Goal: Navigation & Orientation: Find specific page/section

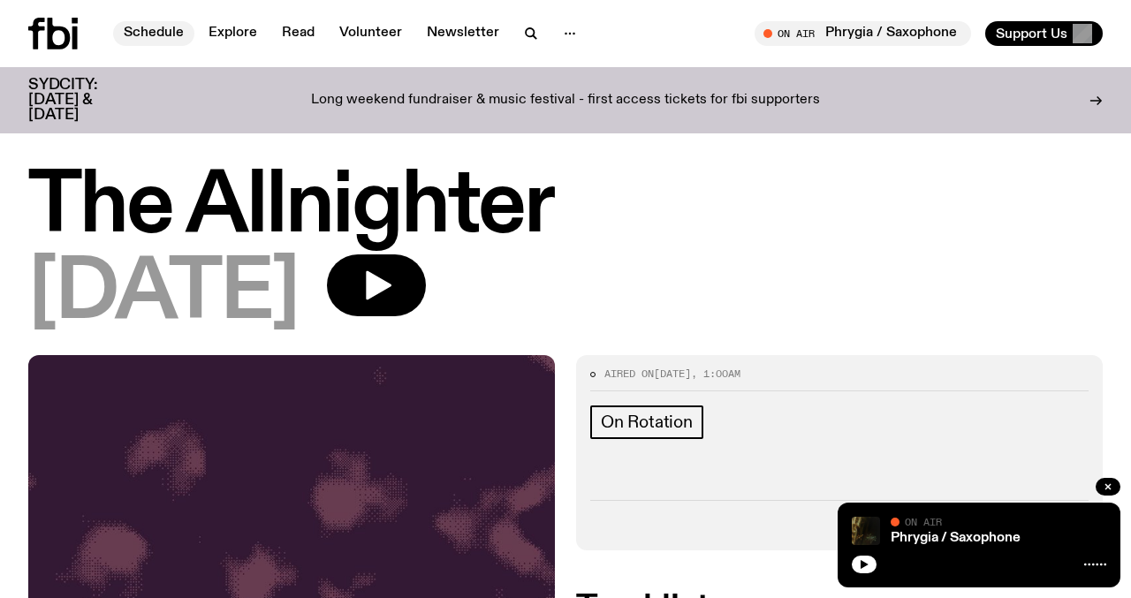
click at [147, 29] on link "Schedule" at bounding box center [153, 33] width 81 height 25
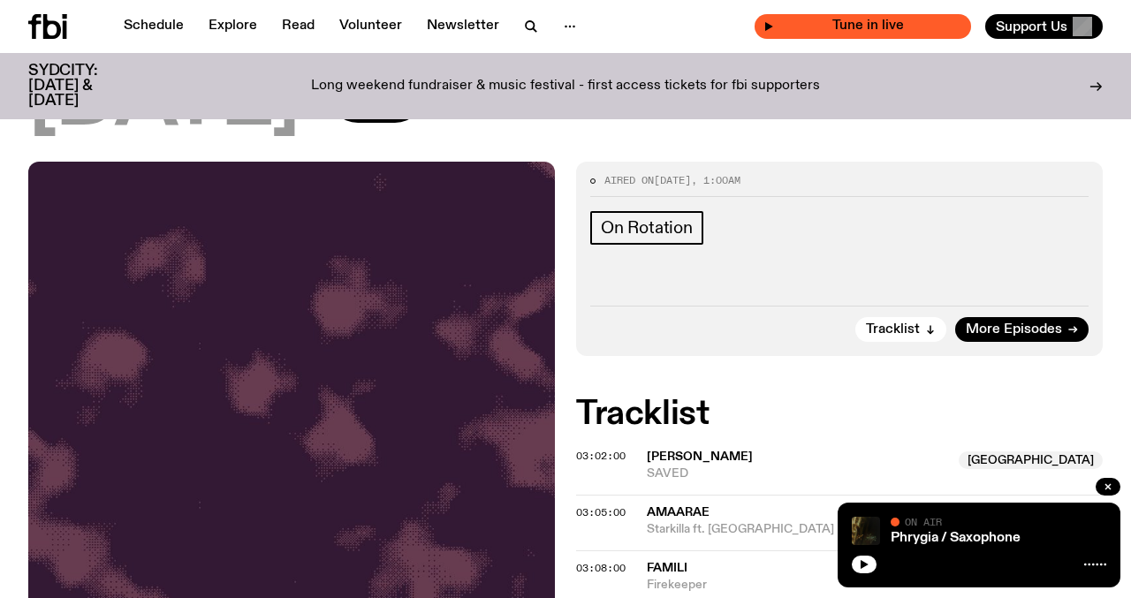
scroll to position [235, 0]
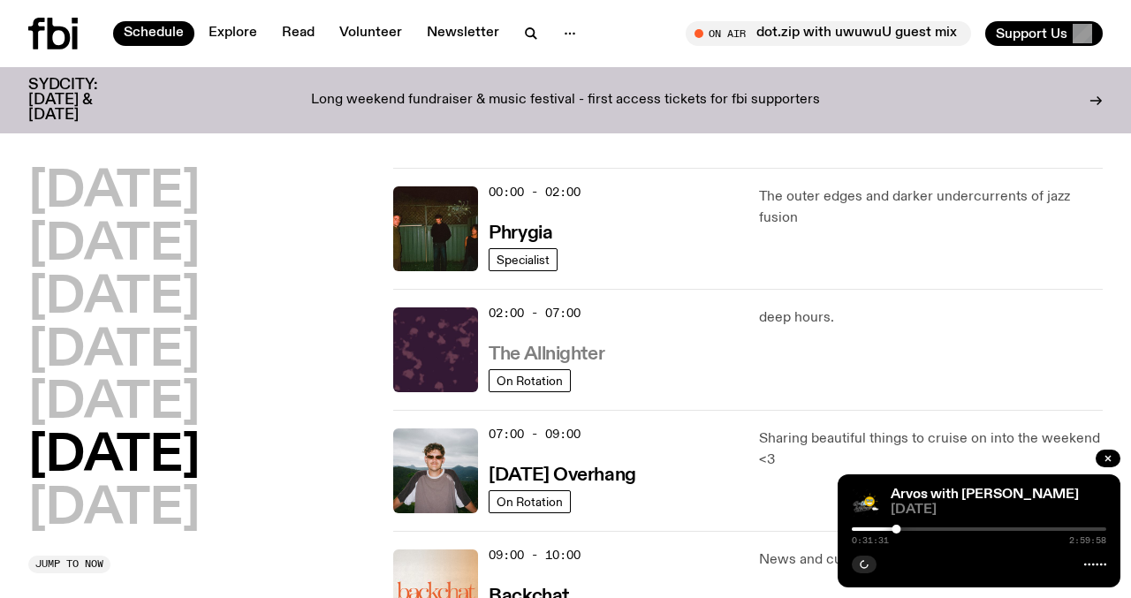
click at [515, 352] on h3 "The Allnighter" at bounding box center [547, 355] width 116 height 19
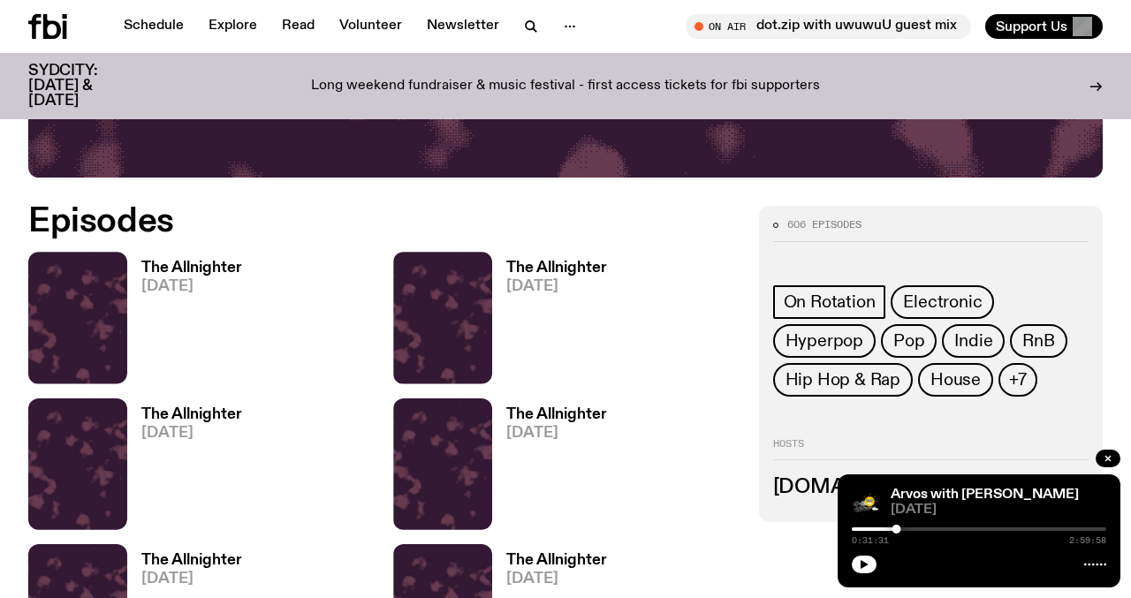
scroll to position [824, 0]
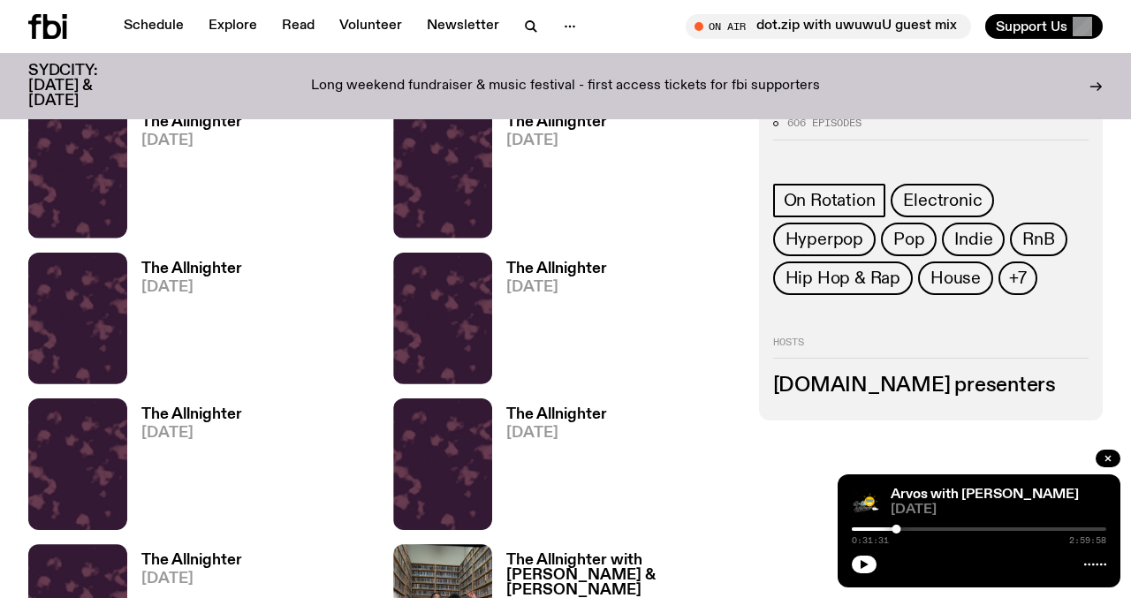
click at [191, 126] on h3 "The Allnighter" at bounding box center [191, 122] width 101 height 15
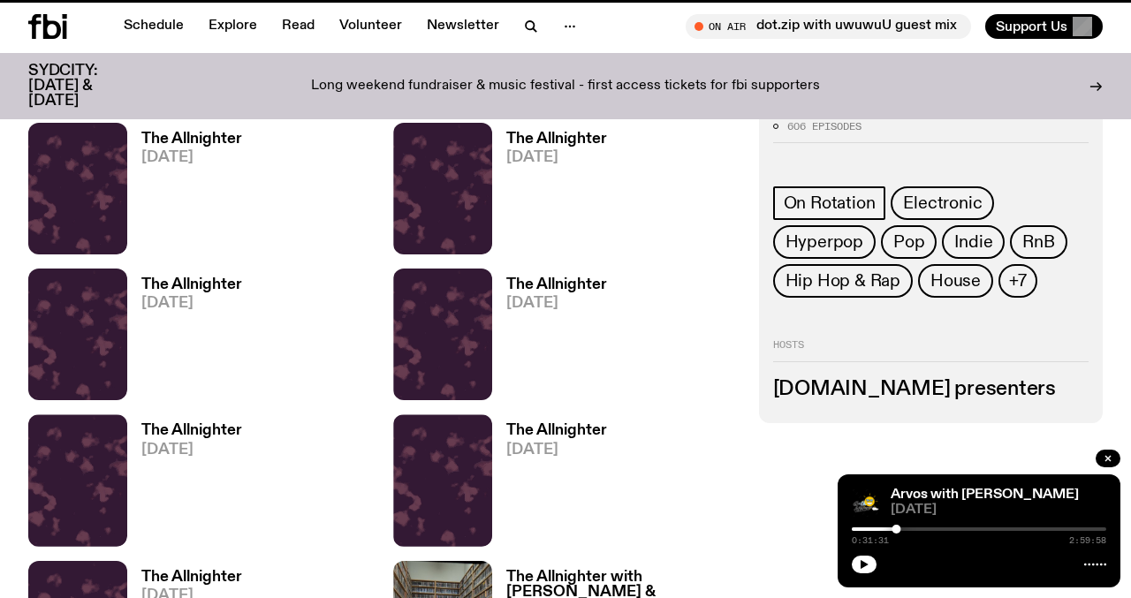
scroll to position [810, 0]
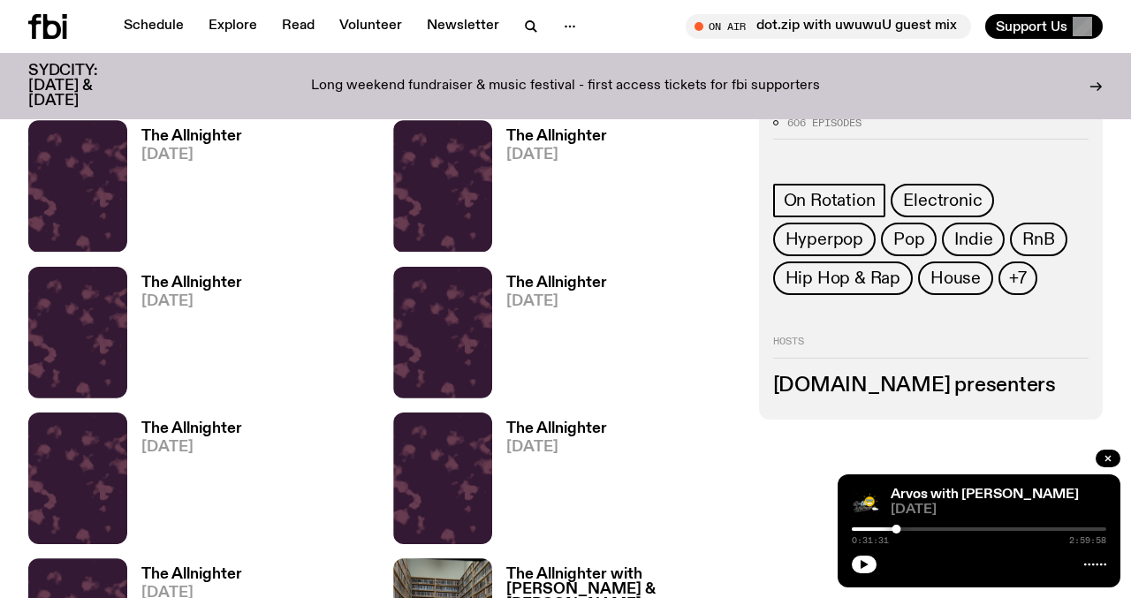
click at [554, 138] on h3 "The Allnighter" at bounding box center [556, 136] width 101 height 15
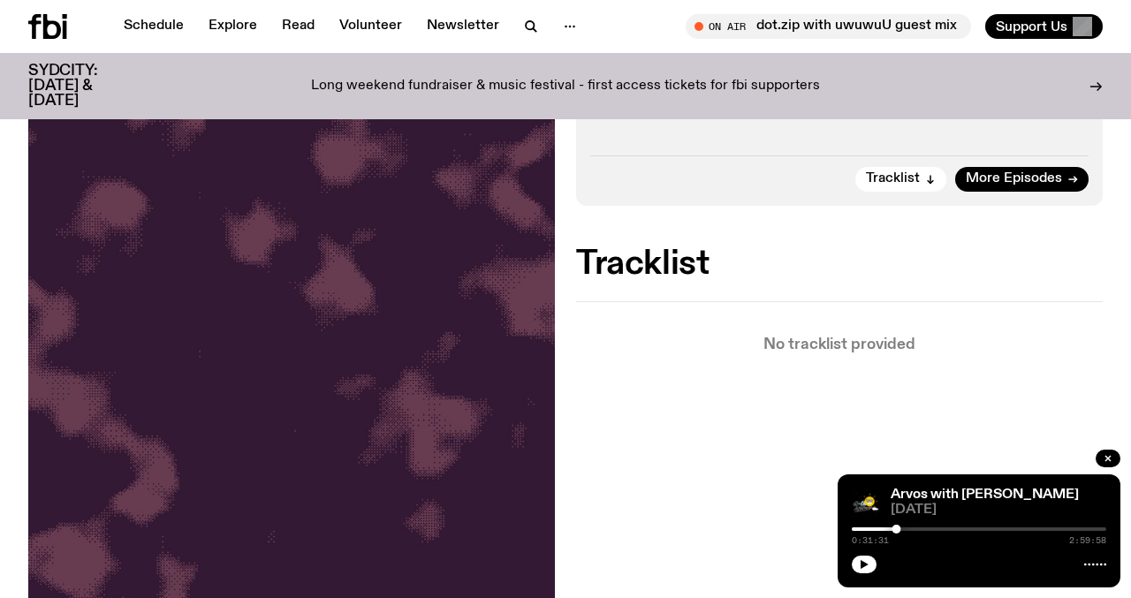
scroll to position [346, 0]
